Goal: Navigation & Orientation: Understand site structure

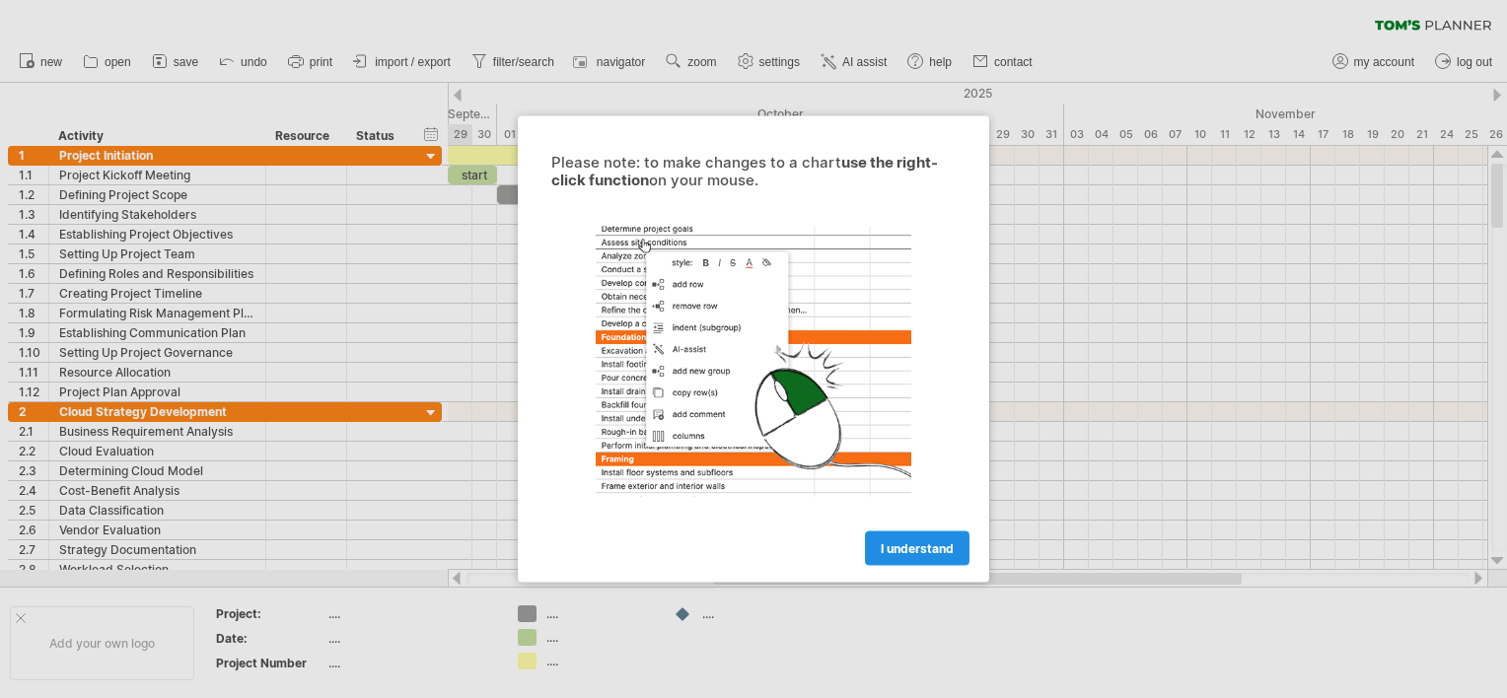
click at [926, 560] on link "I understand" at bounding box center [917, 549] width 105 height 35
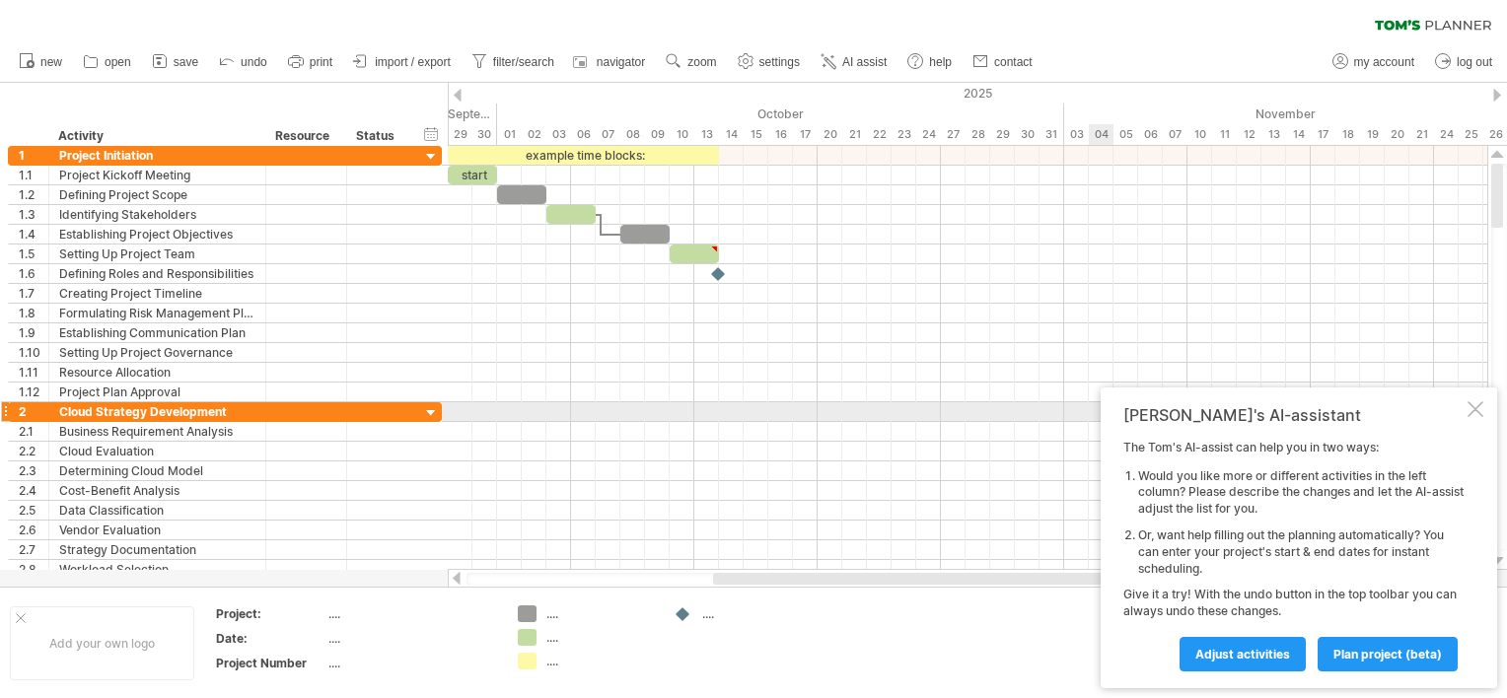
click at [1484, 406] on div "[PERSON_NAME]'s AI-assistant The [PERSON_NAME]'s AI-assist can help you in two …" at bounding box center [1299, 538] width 396 height 301
click at [1472, 410] on div at bounding box center [1475, 409] width 16 height 16
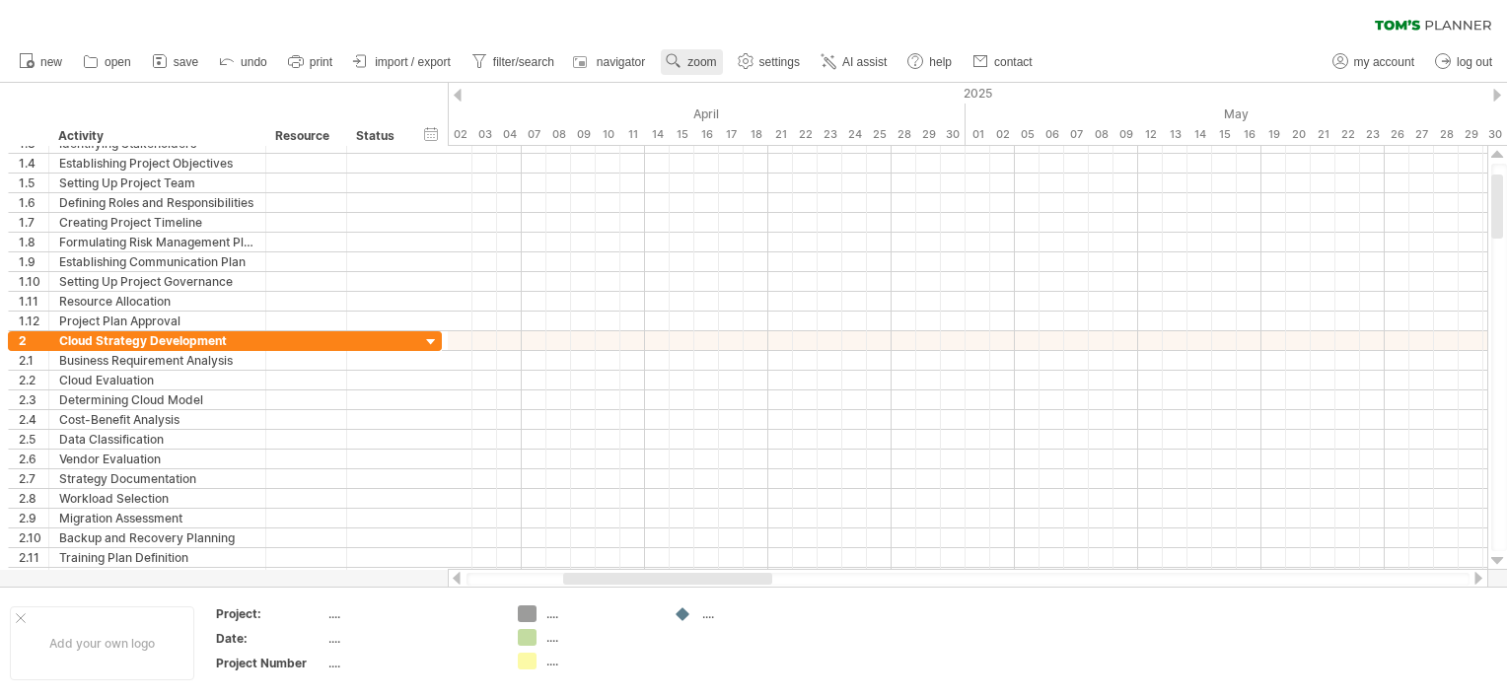
click at [684, 72] on link "zoom" at bounding box center [691, 62] width 61 height 26
click at [768, 125] on div "Week" at bounding box center [748, 129] width 109 height 32
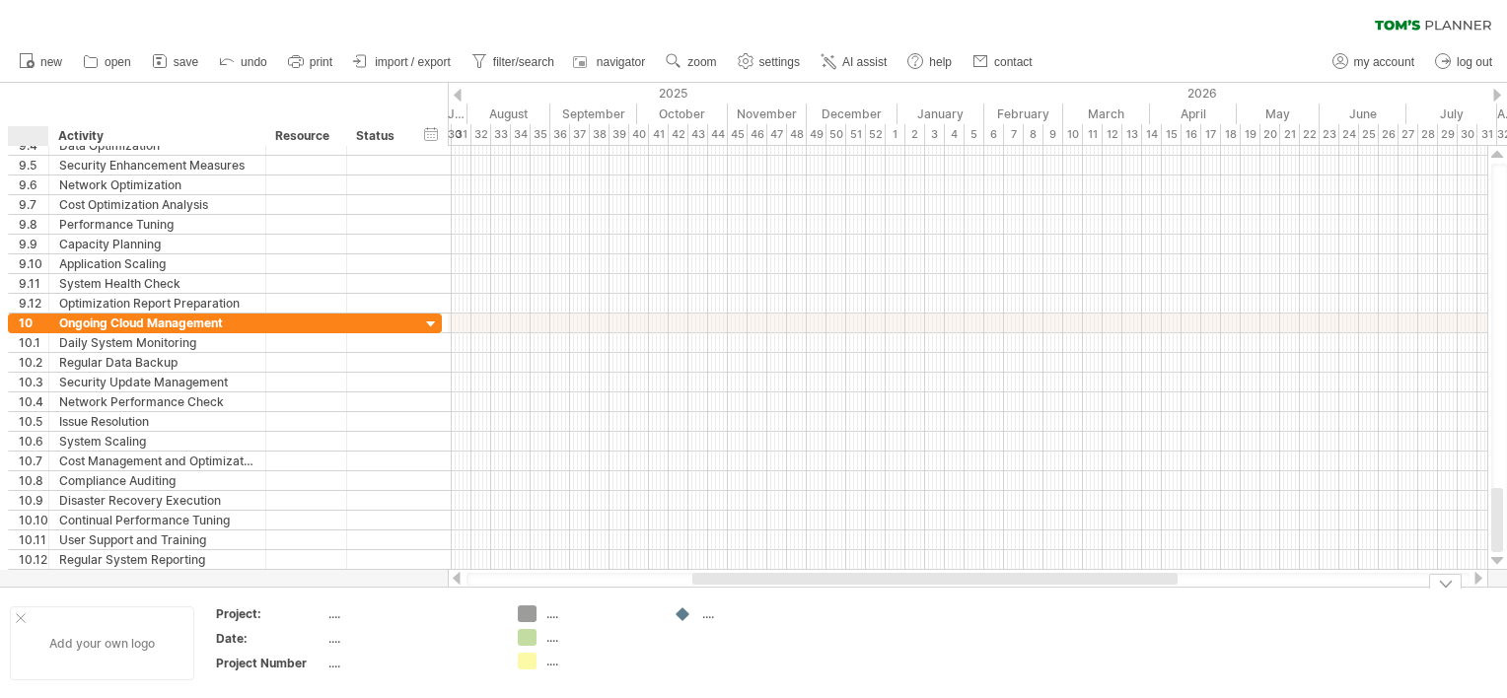
click at [20, 613] on div at bounding box center [21, 618] width 10 height 10
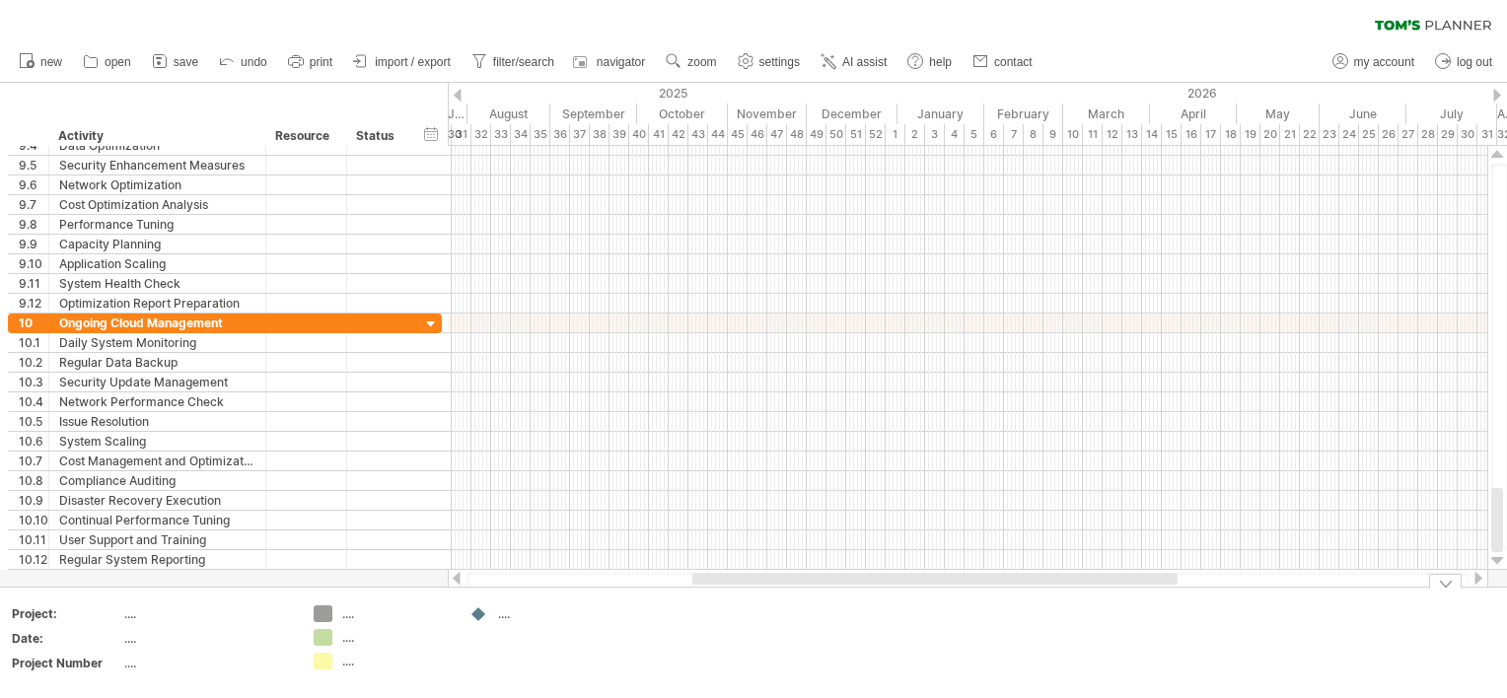
click at [495, 613] on div "...." at bounding box center [537, 614] width 136 height 17
click at [478, 615] on div "Trying to reach [DOMAIN_NAME] Connected again... 0% clear filter new 1" at bounding box center [753, 349] width 1507 height 698
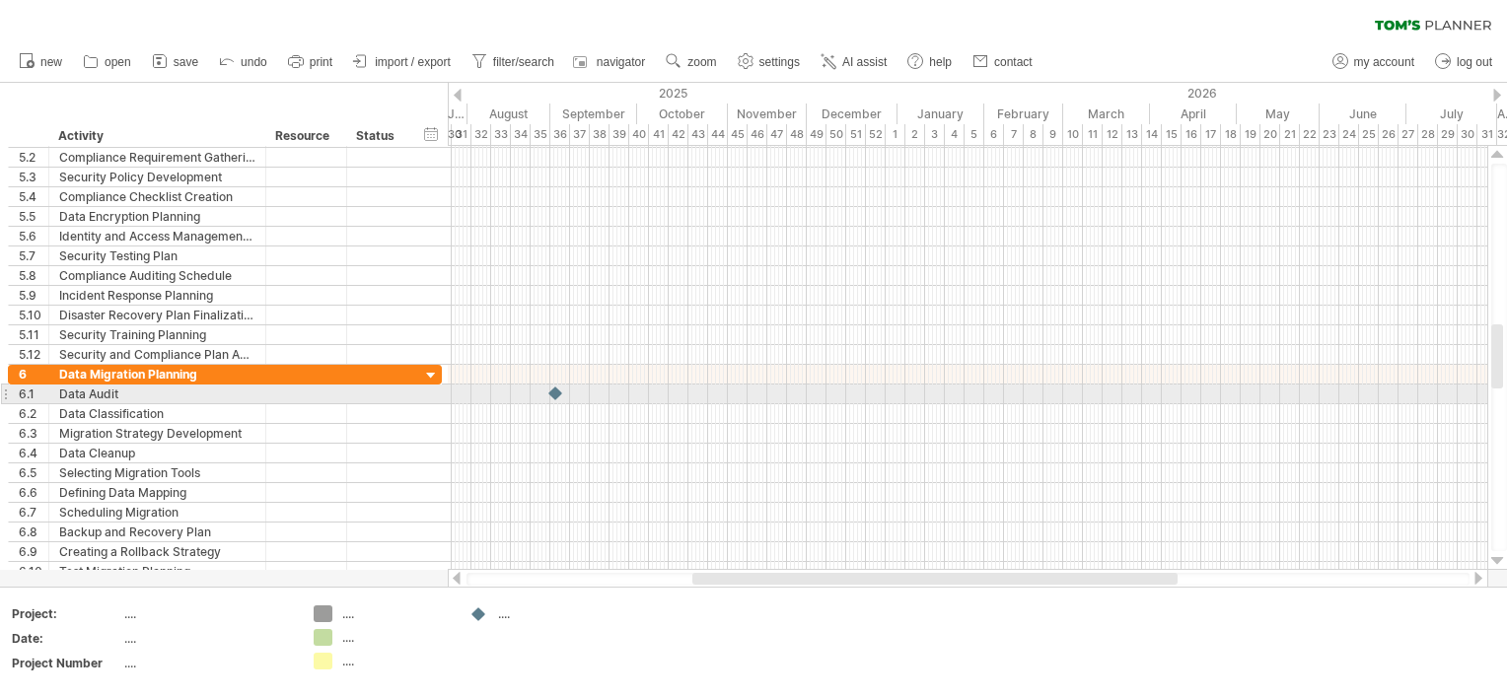
drag, startPoint x: 482, startPoint y: 613, endPoint x: 557, endPoint y: 372, distance: 253.0
click at [557, 372] on div "Trying to reach [DOMAIN_NAME] Connected again... 0% clear filter new 1" at bounding box center [753, 349] width 1507 height 698
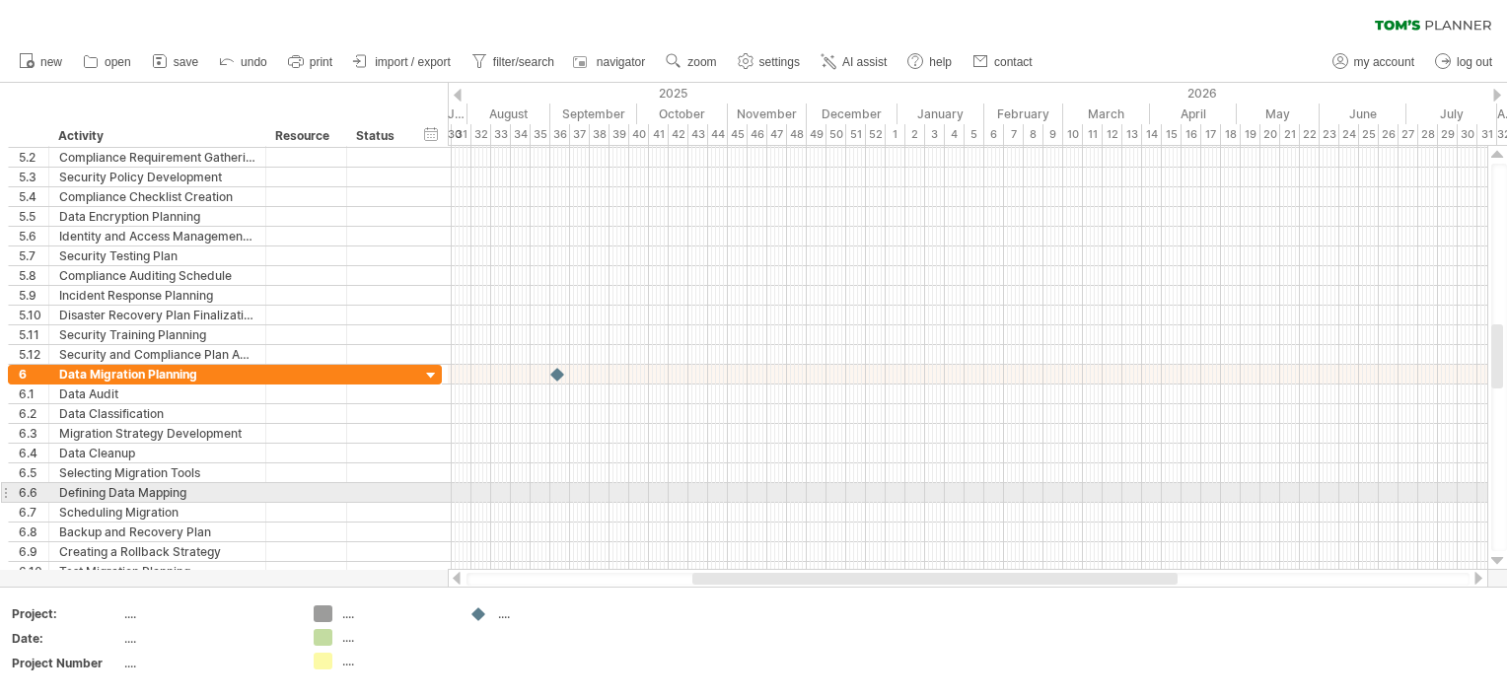
click at [596, 496] on div at bounding box center [967, 493] width 1039 height 20
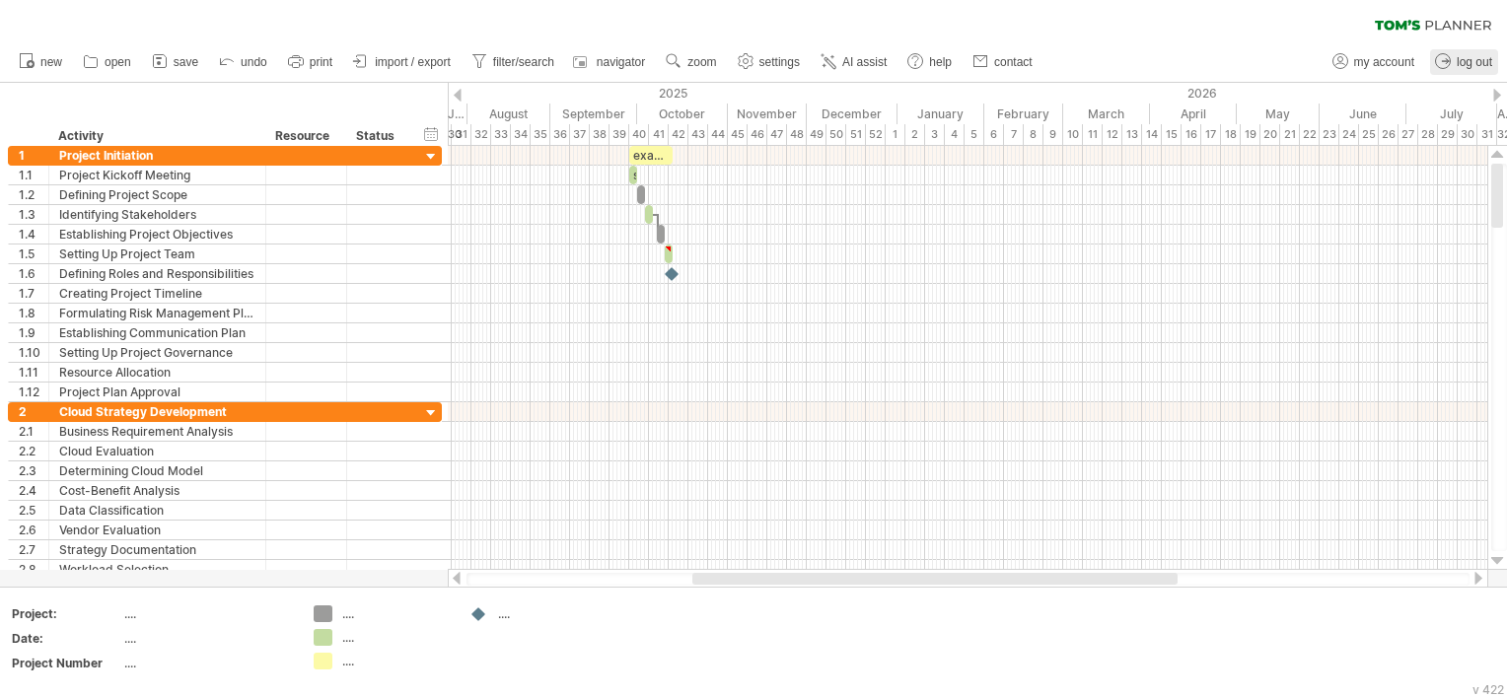
click at [1457, 54] on link "log out" at bounding box center [1464, 62] width 68 height 26
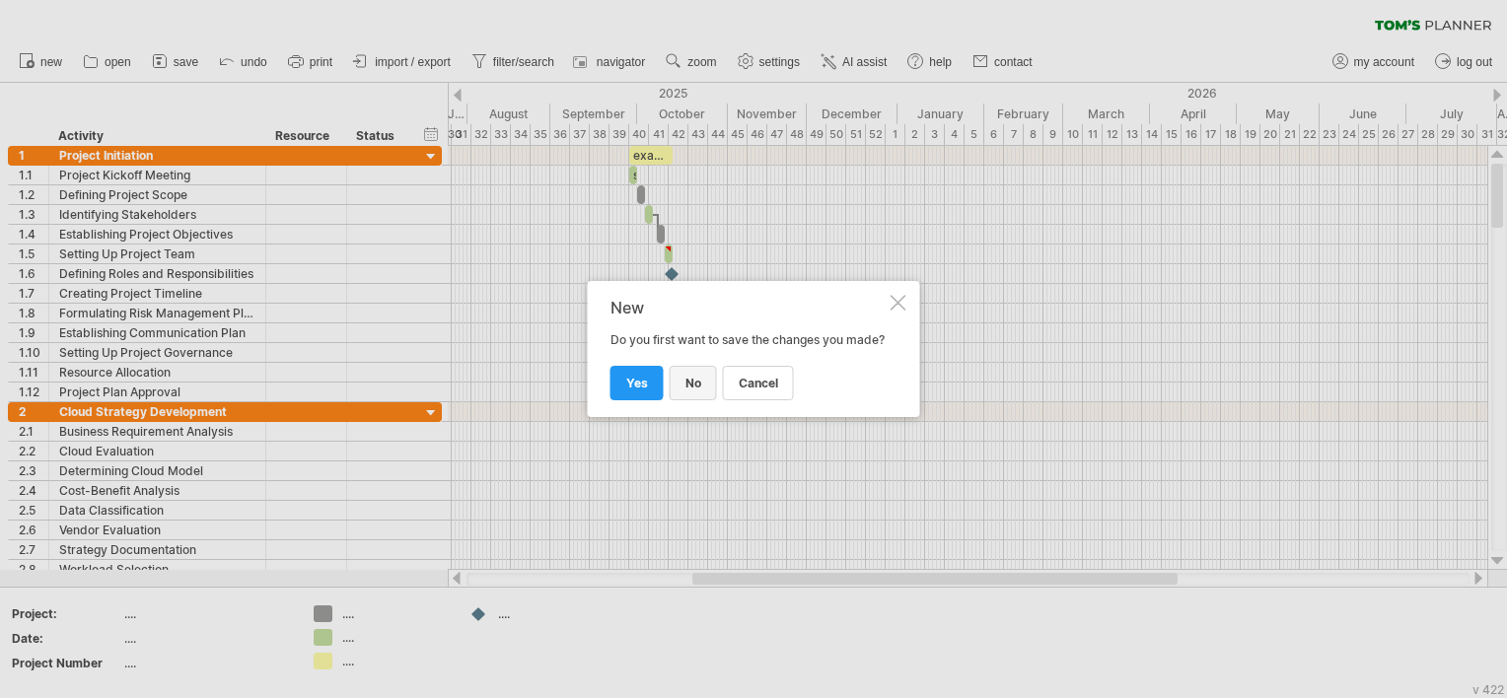
click at [684, 393] on link "no" at bounding box center [693, 383] width 47 height 35
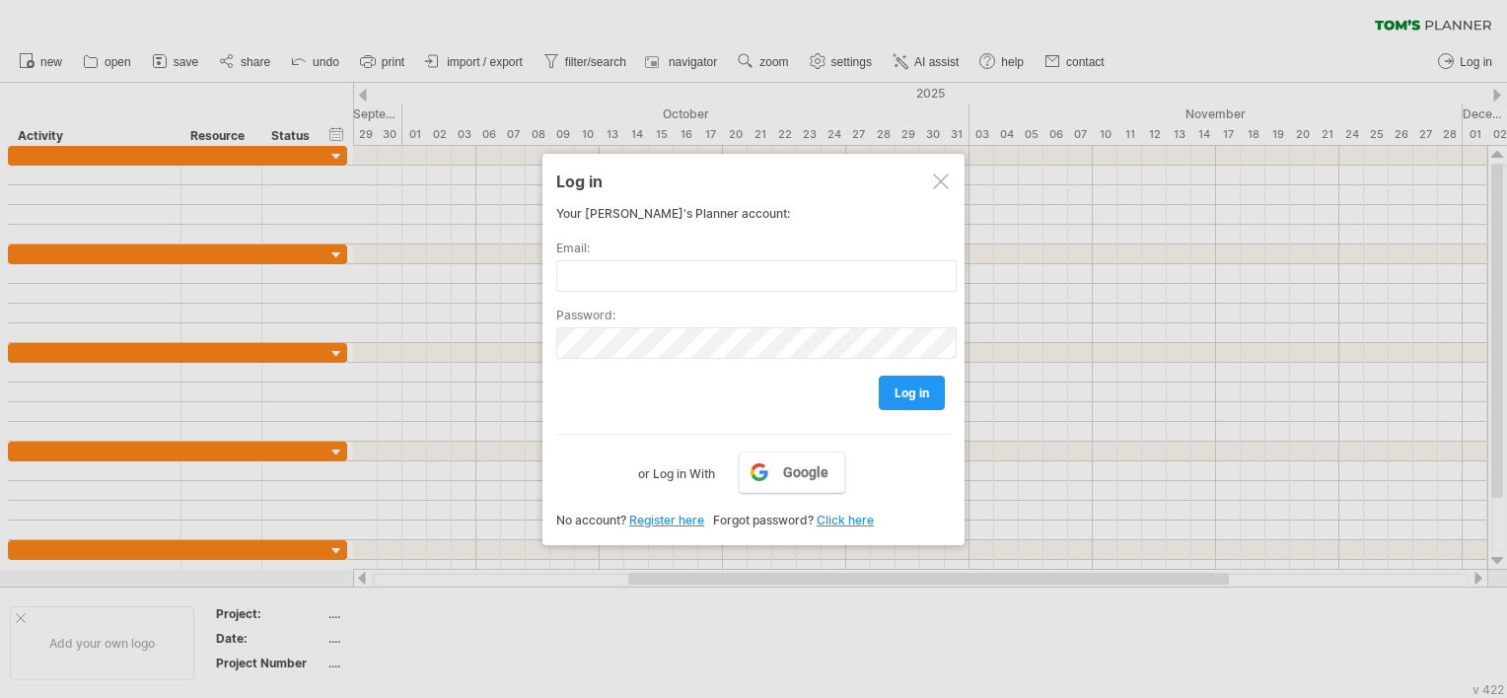
click at [935, 184] on div at bounding box center [941, 182] width 16 height 16
